Goal: Use online tool/utility: Utilize a website feature to perform a specific function

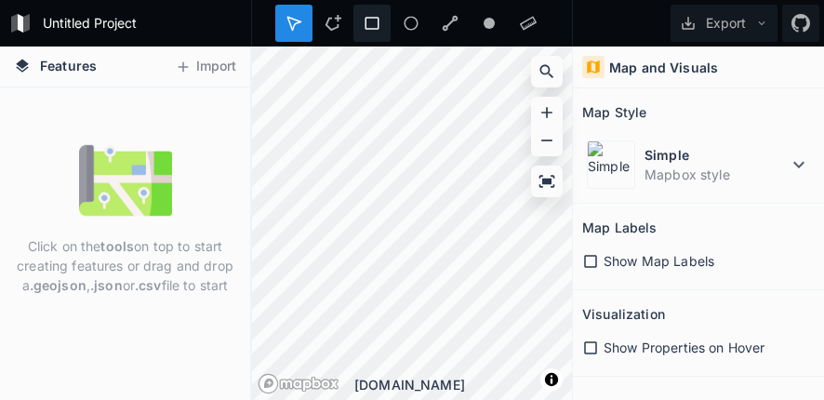
click at [372, 16] on icon at bounding box center [371, 23] width 17 height 17
click at [823, 361] on html "Untitled Project Export Features Import Click on the tools on top to start crea…" at bounding box center [412, 200] width 824 height 400
click at [641, 302] on div "Features Import Click on the tools on top to start creating features or drag an…" at bounding box center [412, 222] width 824 height 353
click at [658, 279] on div "Features Import Click on the tools on top to start creating features or drag an…" at bounding box center [412, 222] width 824 height 353
click at [102, 16] on form "Untitled Project" at bounding box center [141, 23] width 210 height 28
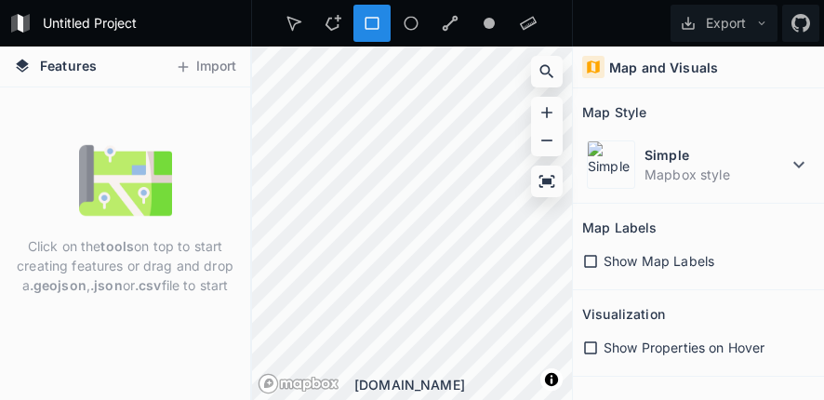
click at [118, 120] on div "Click on the tools on top to start creating features or drag and drop a .geojso…" at bounding box center [125, 243] width 250 height 312
click at [196, 65] on button "Import" at bounding box center [205, 67] width 80 height 30
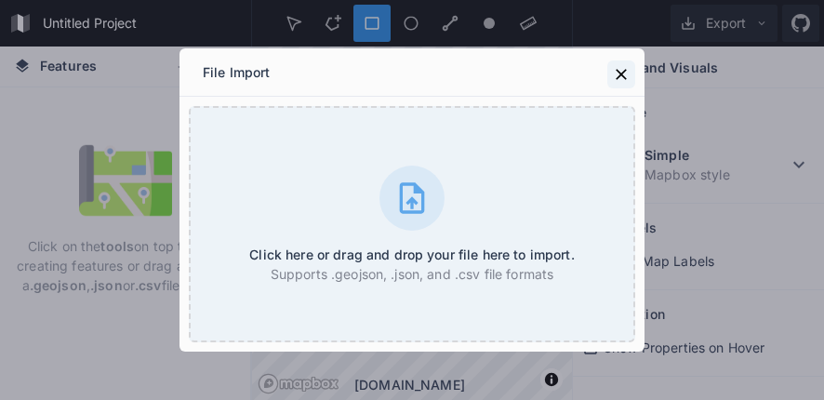
click at [610, 72] on button at bounding box center [621, 74] width 28 height 28
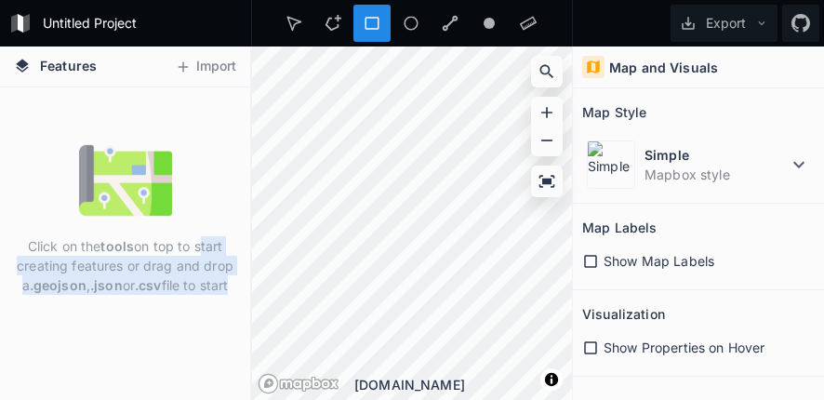
click at [385, 244] on div "Features Import Click on the tools on top to start creating features or drag an…" at bounding box center [412, 222] width 824 height 353
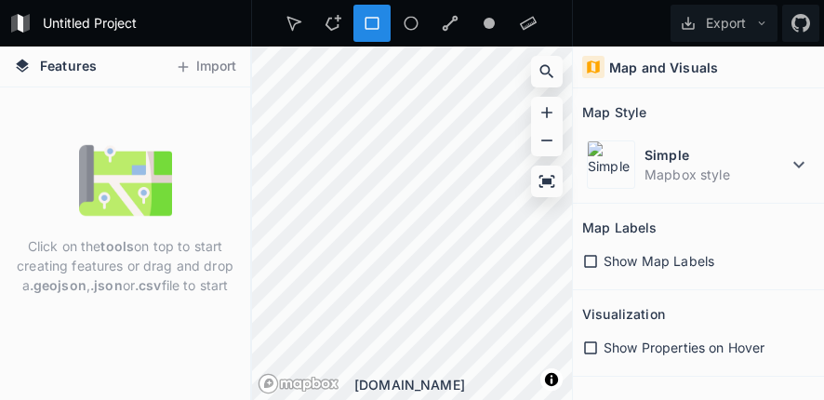
click at [187, 204] on div "Click on the tools on top to start creating features or drag and drop a .geojso…" at bounding box center [125, 219] width 250 height 170
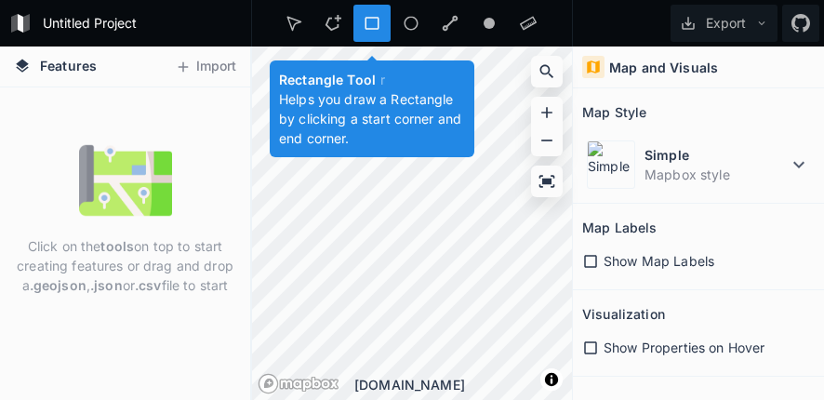
click at [378, 26] on icon at bounding box center [372, 23] width 14 height 13
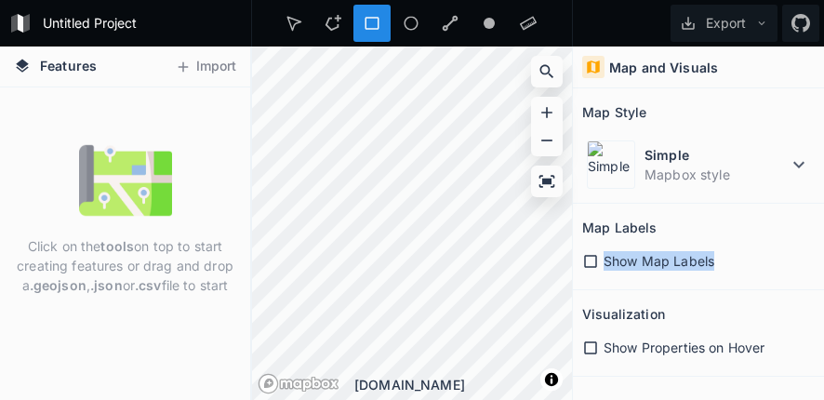
drag, startPoint x: 744, startPoint y: 221, endPoint x: 779, endPoint y: 257, distance: 50.0
click at [779, 257] on section "Map Labels Show Map Labels" at bounding box center [698, 247] width 251 height 86
click at [369, 19] on icon at bounding box center [371, 23] width 17 height 17
click at [206, 123] on div "Click on the tools on top to start creating features or drag and drop a .geojso…" at bounding box center [125, 243] width 250 height 312
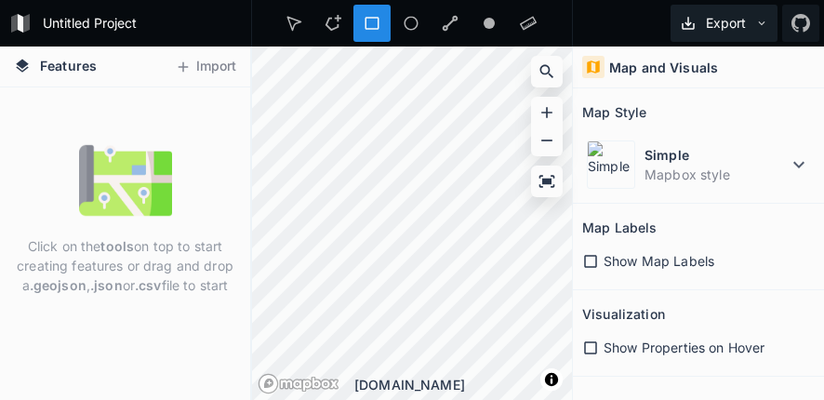
click at [727, 13] on button "Export" at bounding box center [723, 23] width 107 height 37
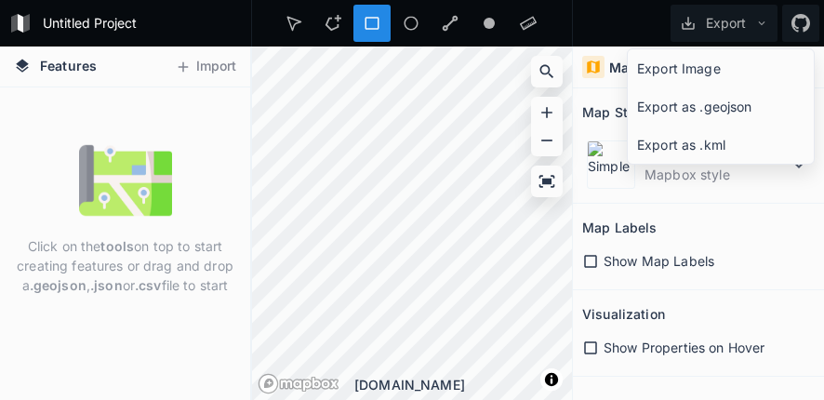
click at [756, 263] on div "Show Map Labels" at bounding box center [698, 261] width 232 height 20
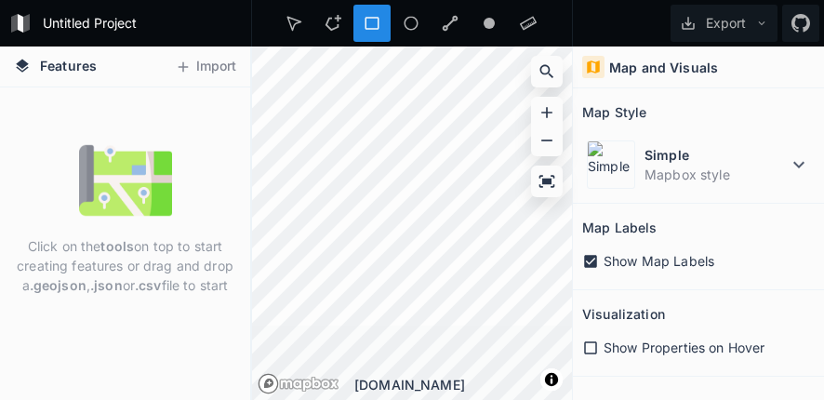
click at [714, 276] on div "Show Map Labels" at bounding box center [698, 261] width 232 height 38
click at [658, 250] on div "Show Map Labels" at bounding box center [698, 261] width 232 height 38
click at [596, 257] on icon at bounding box center [590, 261] width 13 height 13
click at [284, 38] on div at bounding box center [293, 23] width 37 height 37
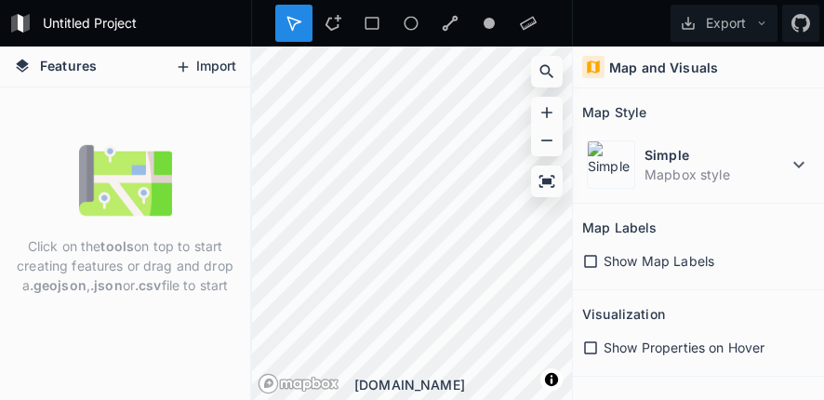
click at [199, 68] on button "Import" at bounding box center [205, 67] width 80 height 30
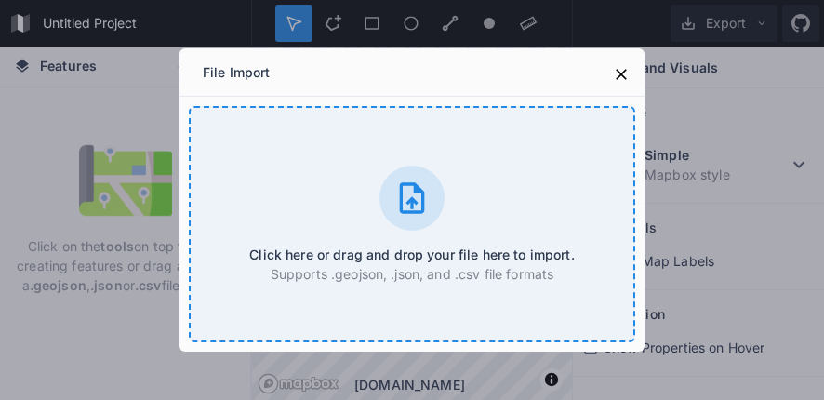
click at [307, 211] on div "Click here or drag and drop your file here to import. Supports .geojson, .json,…" at bounding box center [412, 224] width 446 height 236
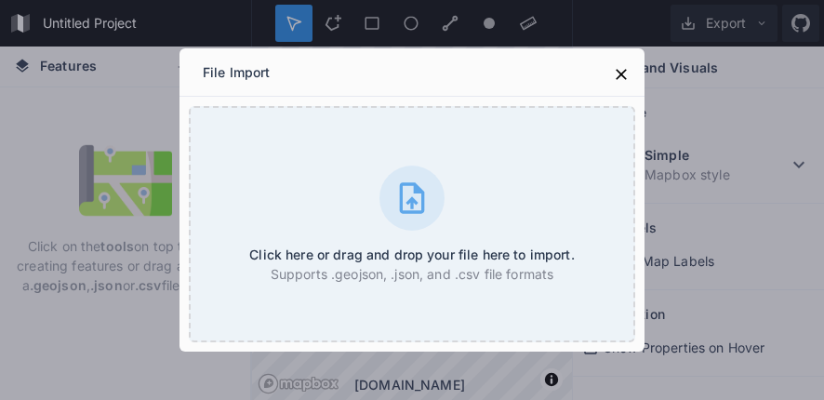
click at [606, 74] on div "File Import" at bounding box center [411, 72] width 465 height 48
click at [615, 81] on icon at bounding box center [621, 74] width 19 height 19
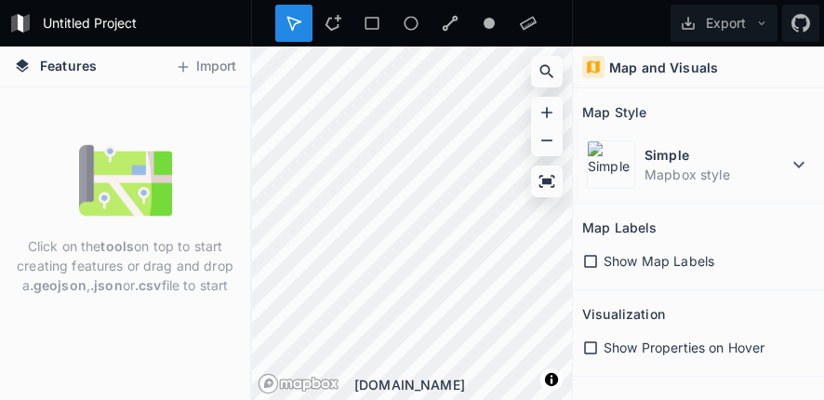
click at [7, 25] on div "Untitled Project" at bounding box center [125, 23] width 251 height 46
click at [30, 22] on icon at bounding box center [20, 23] width 22 height 22
